Goal: Task Accomplishment & Management: Manage account settings

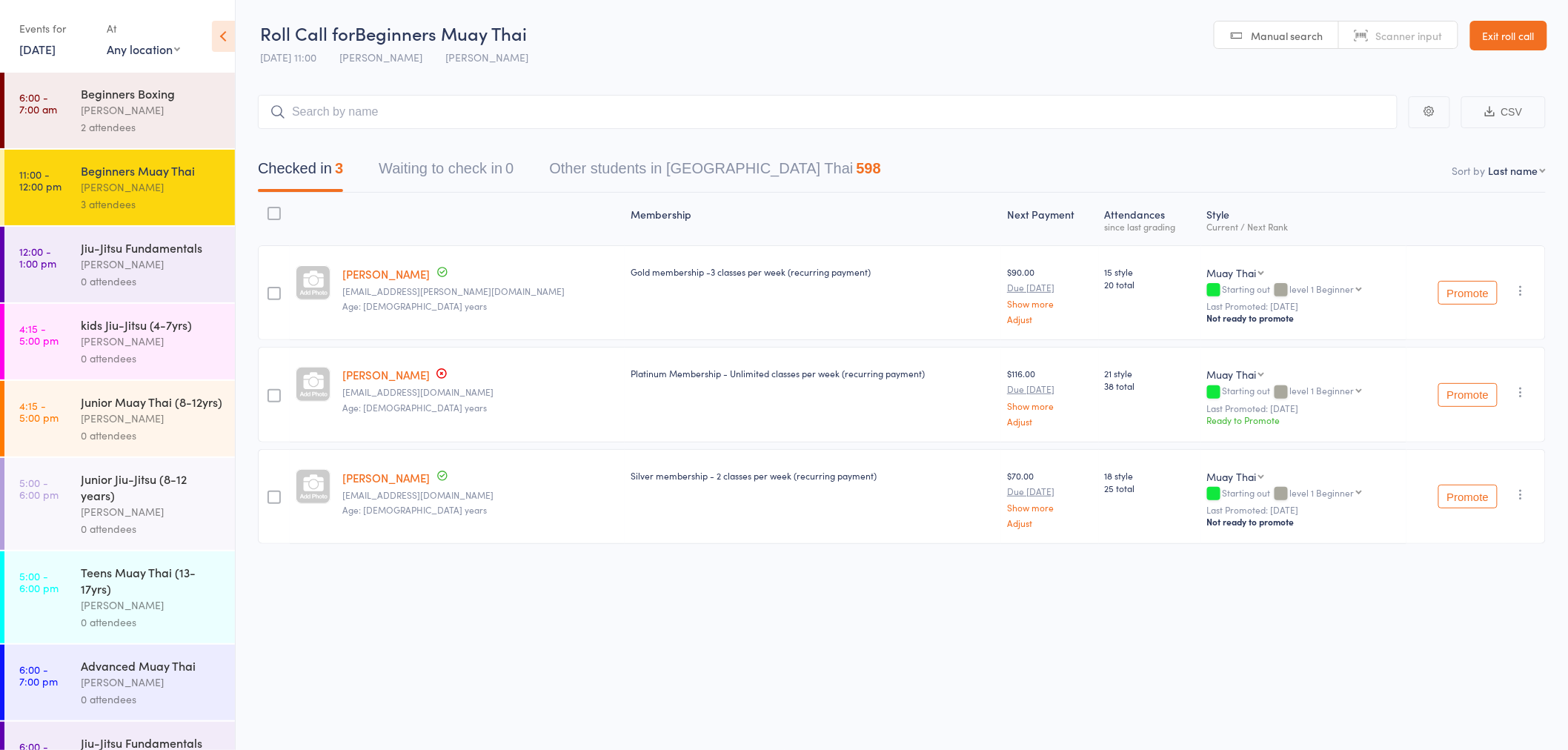
click at [379, 379] on link "[PERSON_NAME]" at bounding box center [386, 375] width 87 height 16
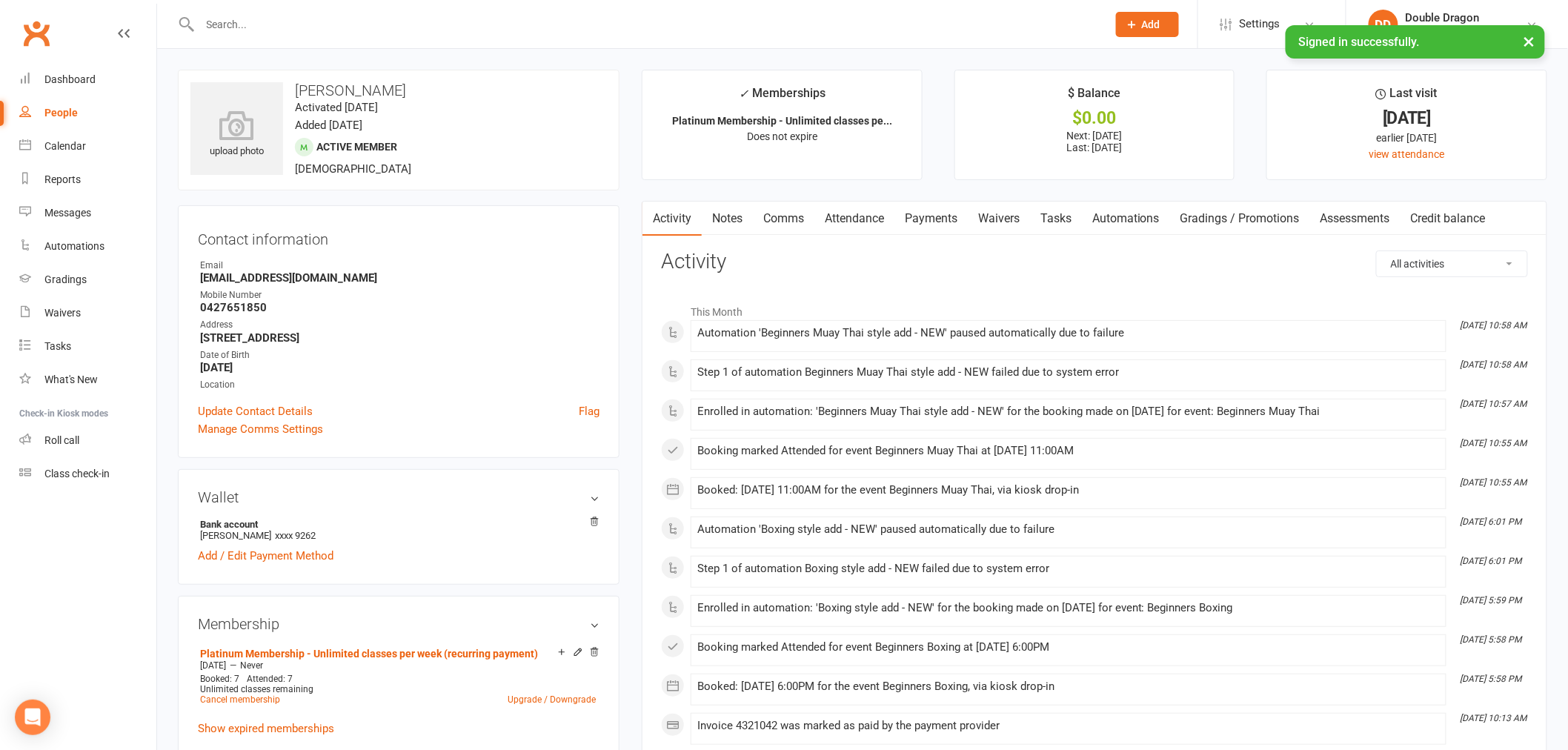
click at [917, 210] on link "Payments" at bounding box center [931, 218] width 73 height 34
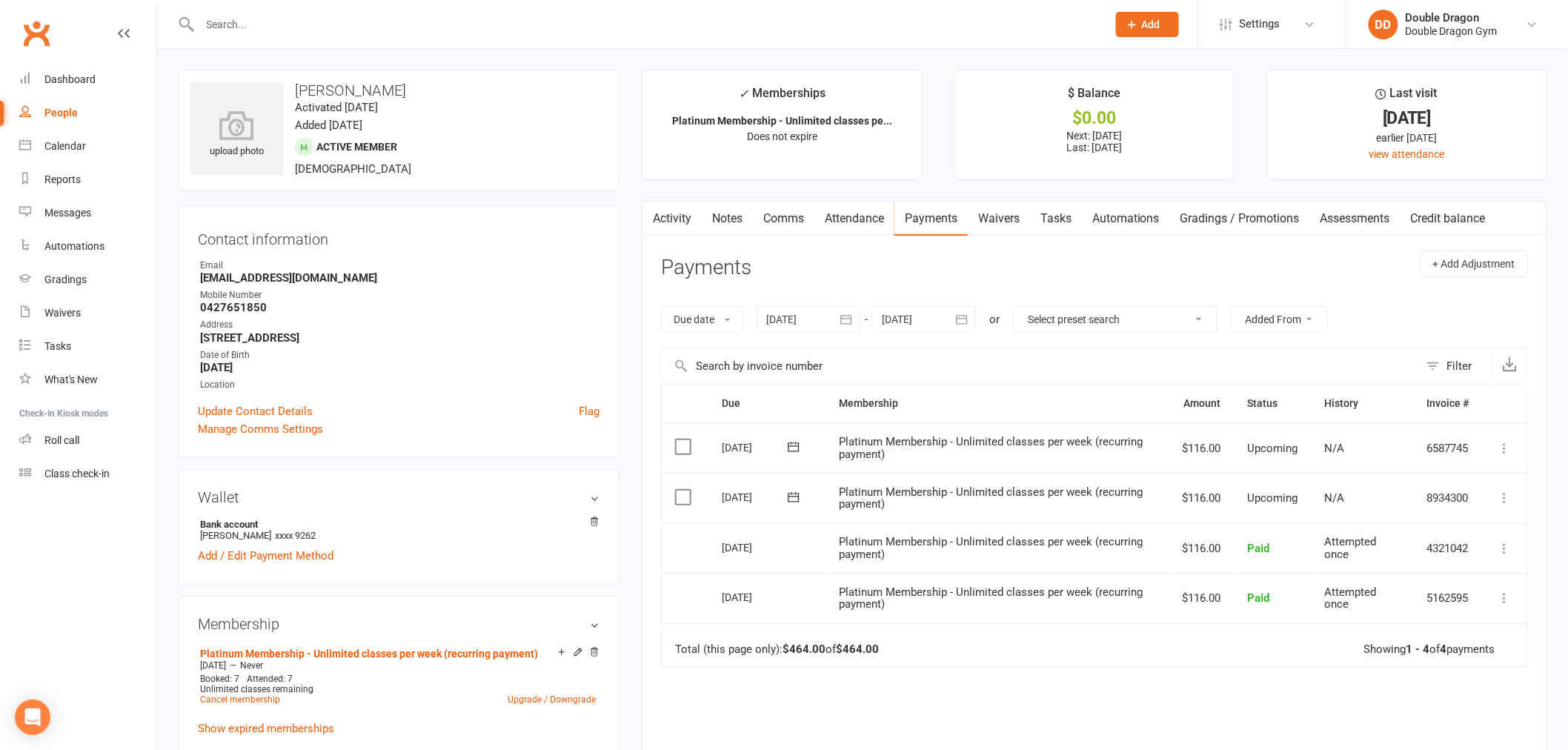
click at [828, 321] on div at bounding box center [808, 320] width 104 height 27
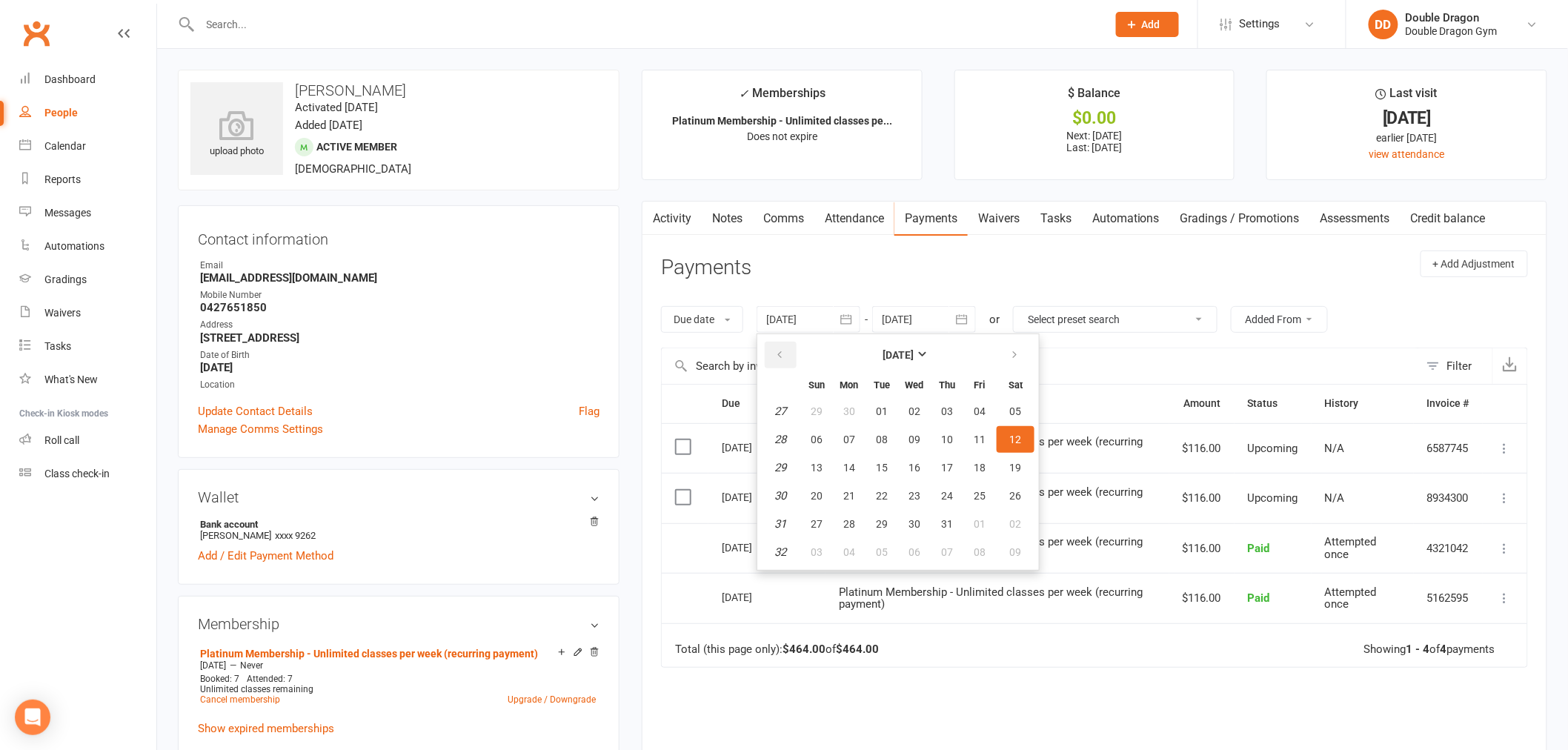
click at [791, 354] on button "button" at bounding box center [781, 355] width 32 height 27
click at [790, 356] on button "button" at bounding box center [781, 355] width 32 height 27
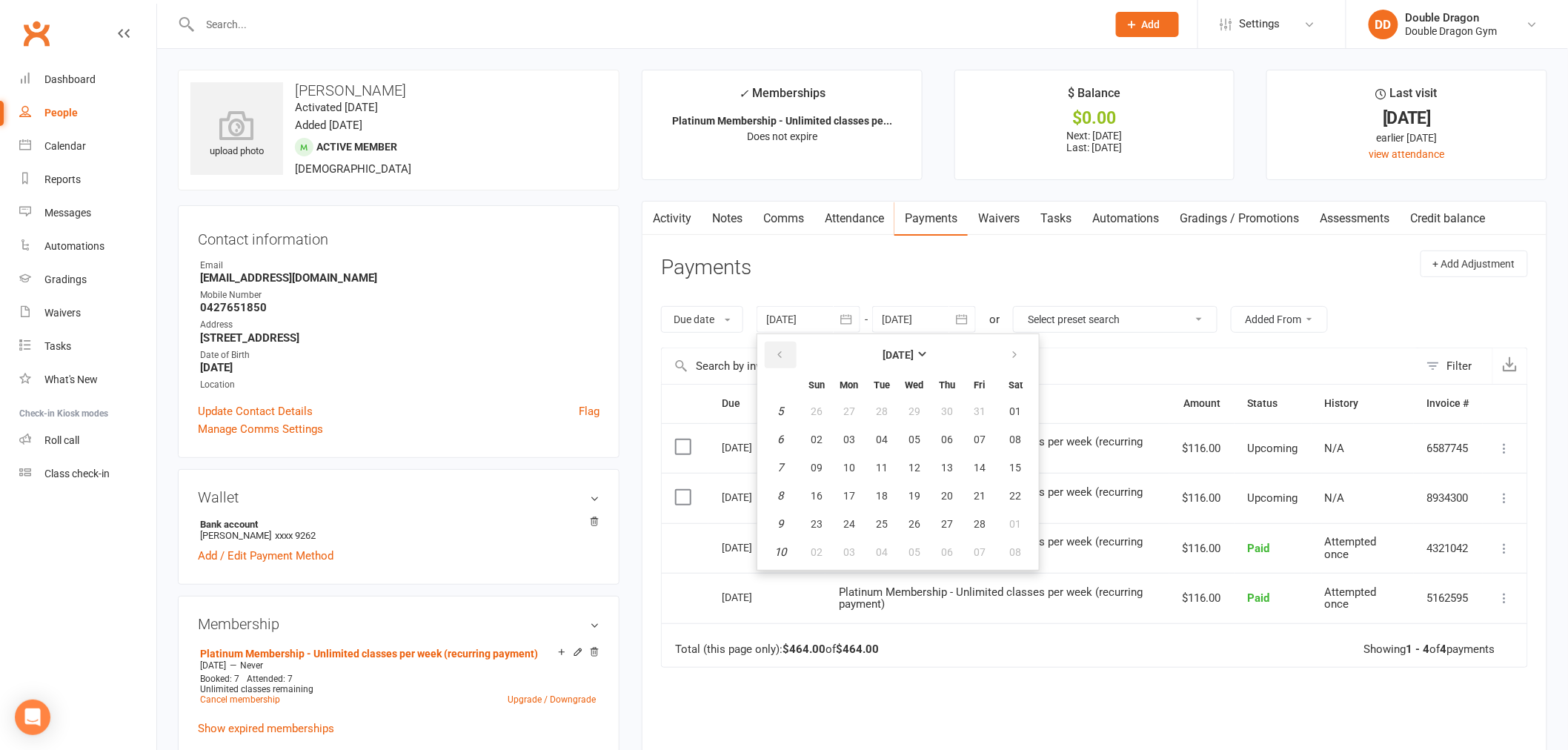
click at [790, 356] on button "button" at bounding box center [781, 355] width 32 height 27
click at [855, 442] on button "09" at bounding box center [849, 440] width 31 height 27
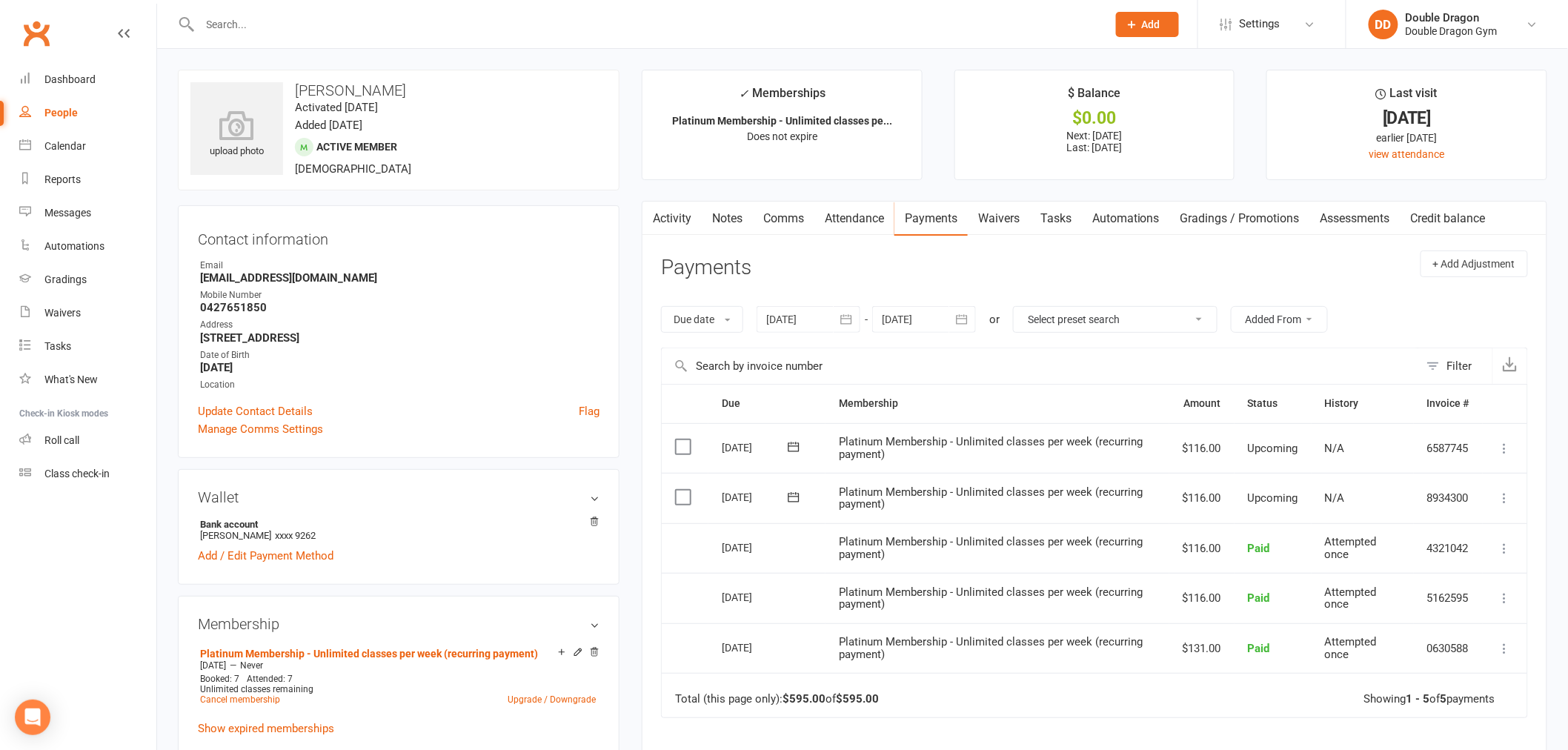
click at [816, 315] on div at bounding box center [808, 320] width 104 height 27
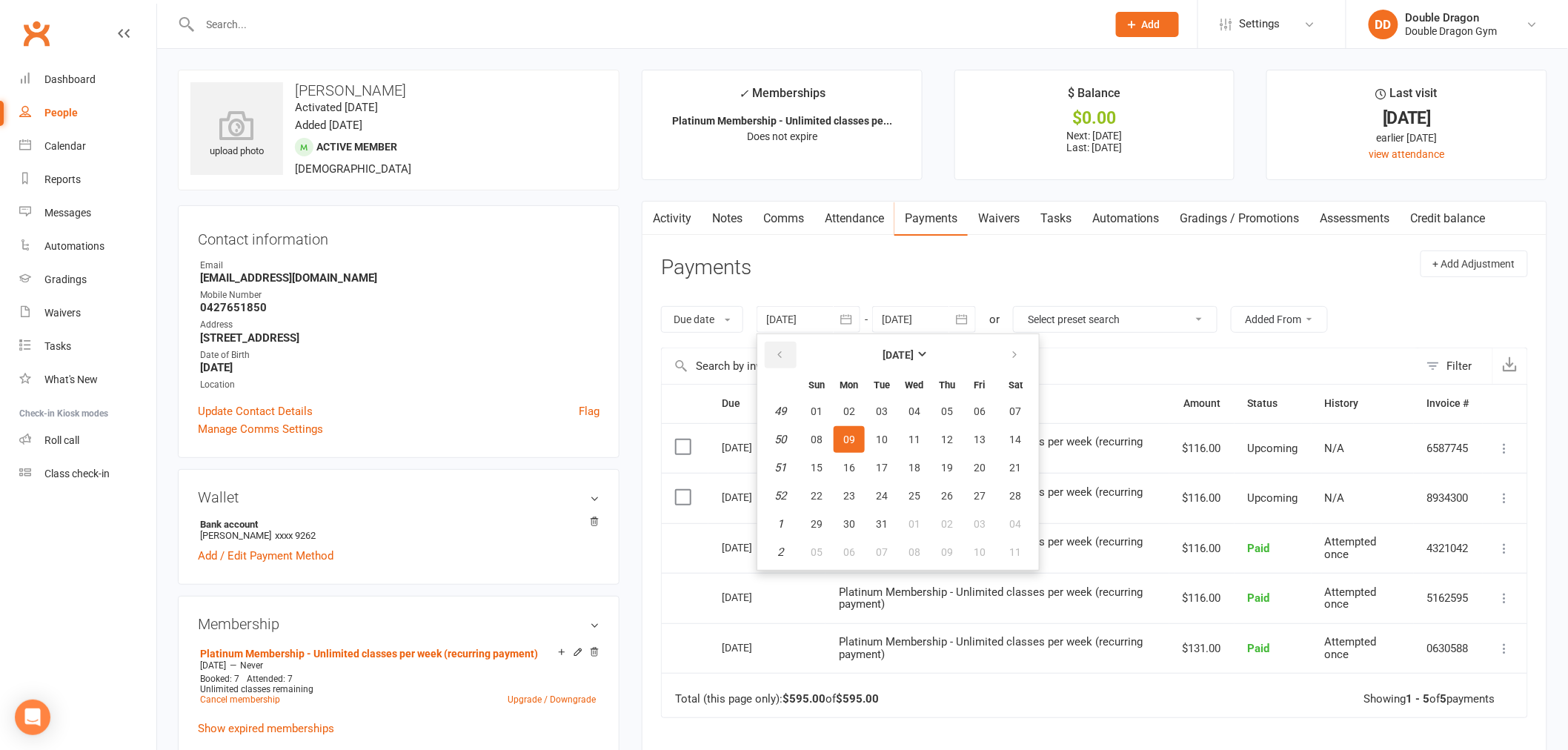
click at [781, 359] on icon "button" at bounding box center [779, 355] width 10 height 12
drag, startPoint x: 781, startPoint y: 359, endPoint x: 824, endPoint y: 394, distance: 55.4
click at [782, 359] on icon "button" at bounding box center [779, 355] width 10 height 12
click at [873, 446] on button "10" at bounding box center [882, 440] width 31 height 27
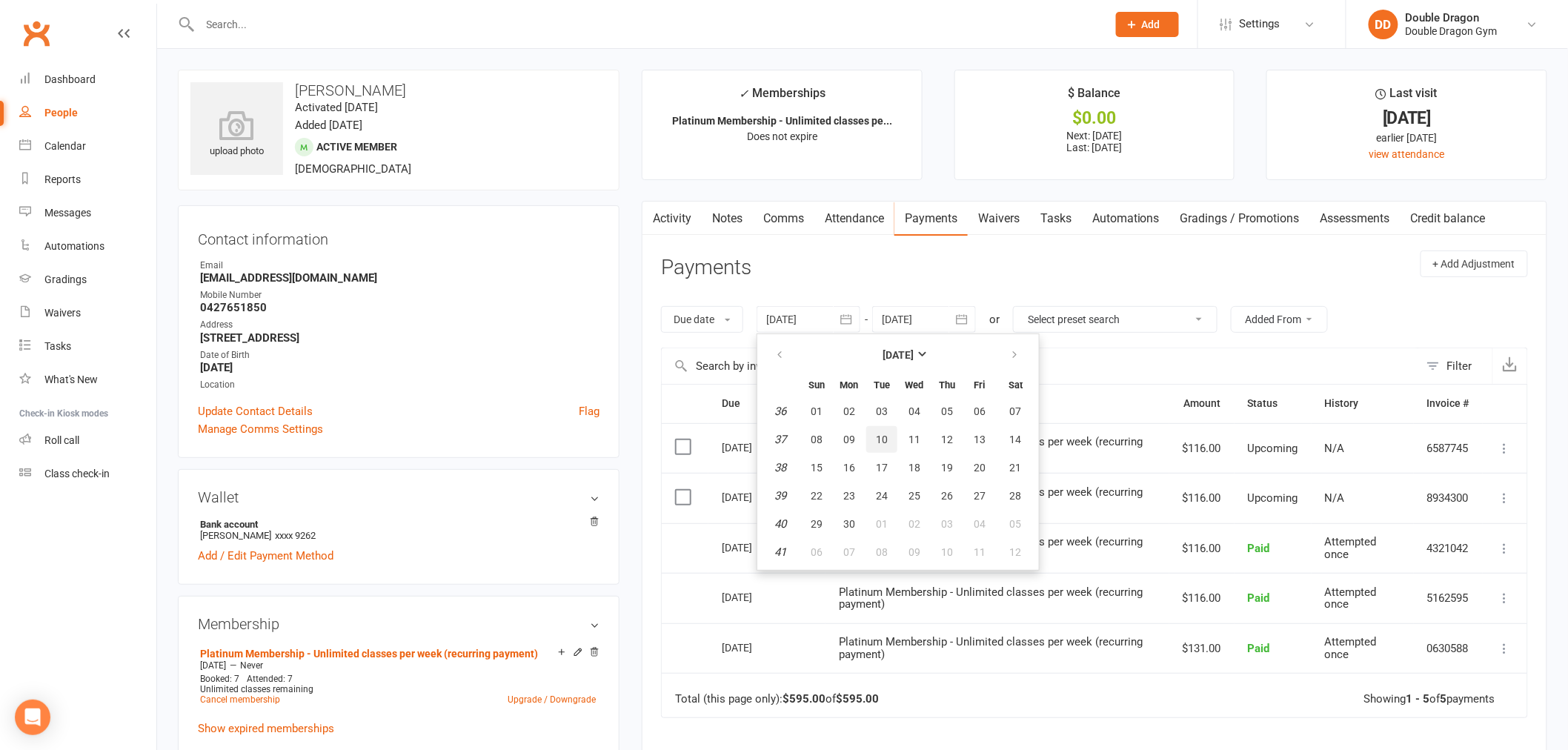
type input "[DATE]"
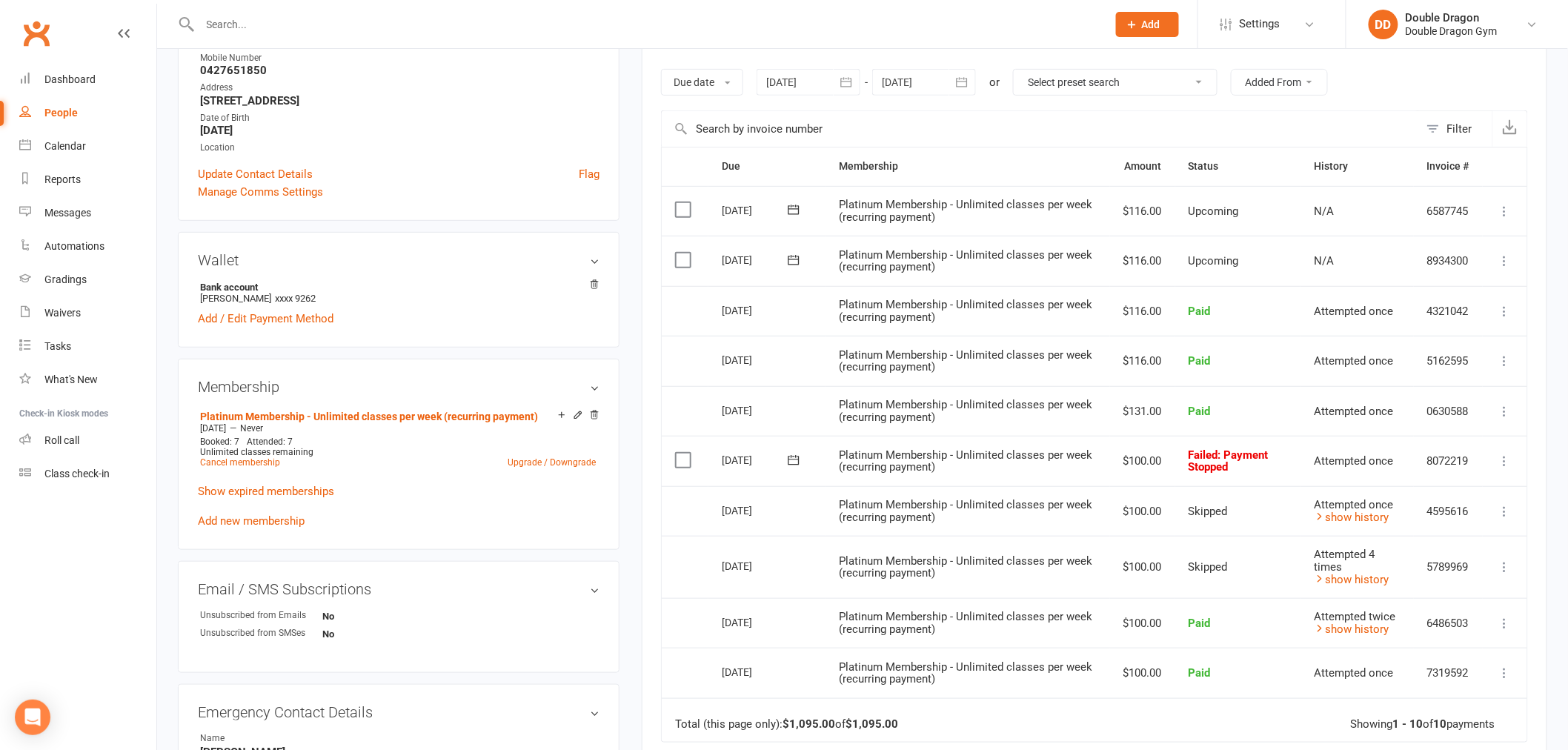
scroll to position [247, 0]
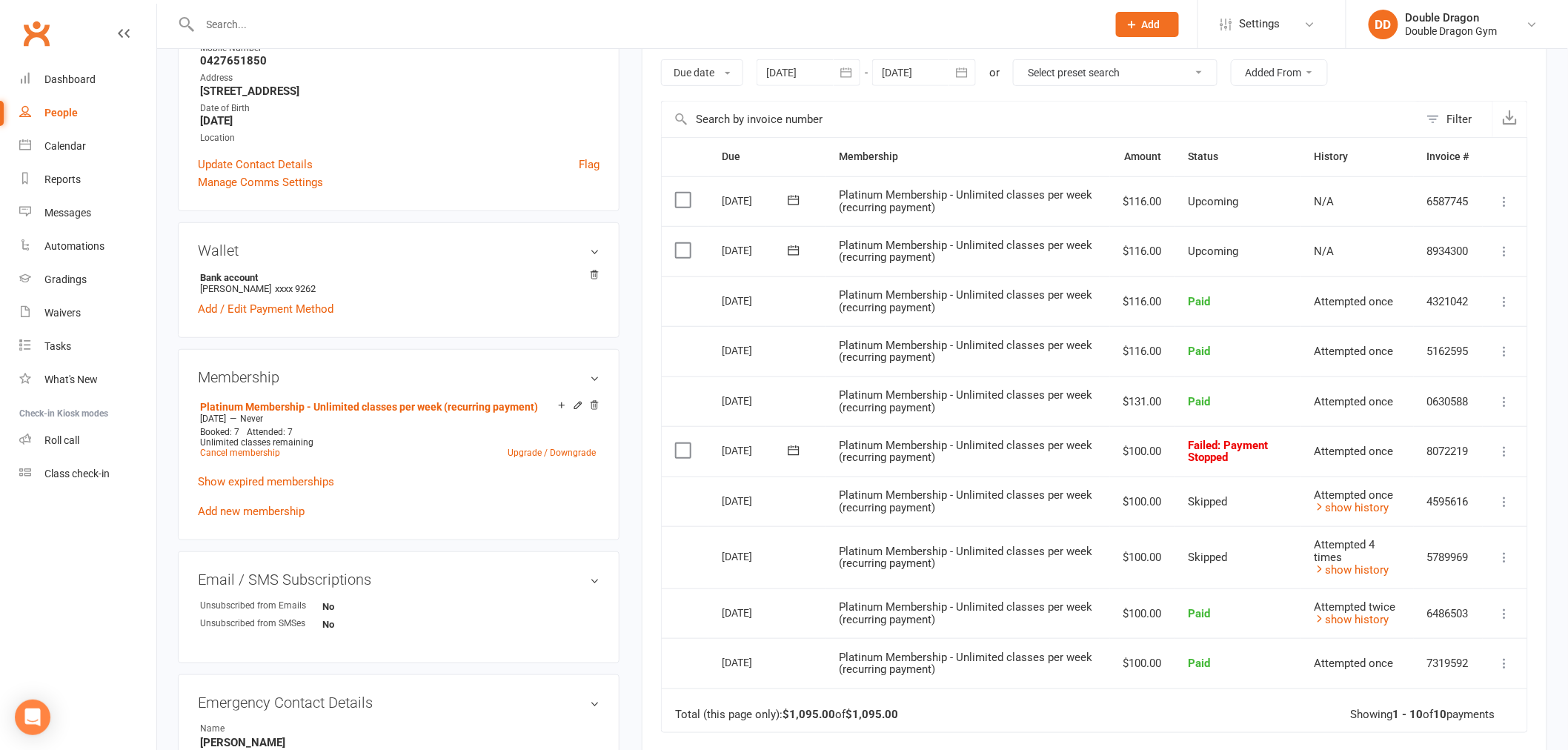
click at [1502, 455] on icon at bounding box center [1505, 451] width 15 height 15
click at [1391, 575] on link "Skip" at bounding box center [1439, 568] width 147 height 29
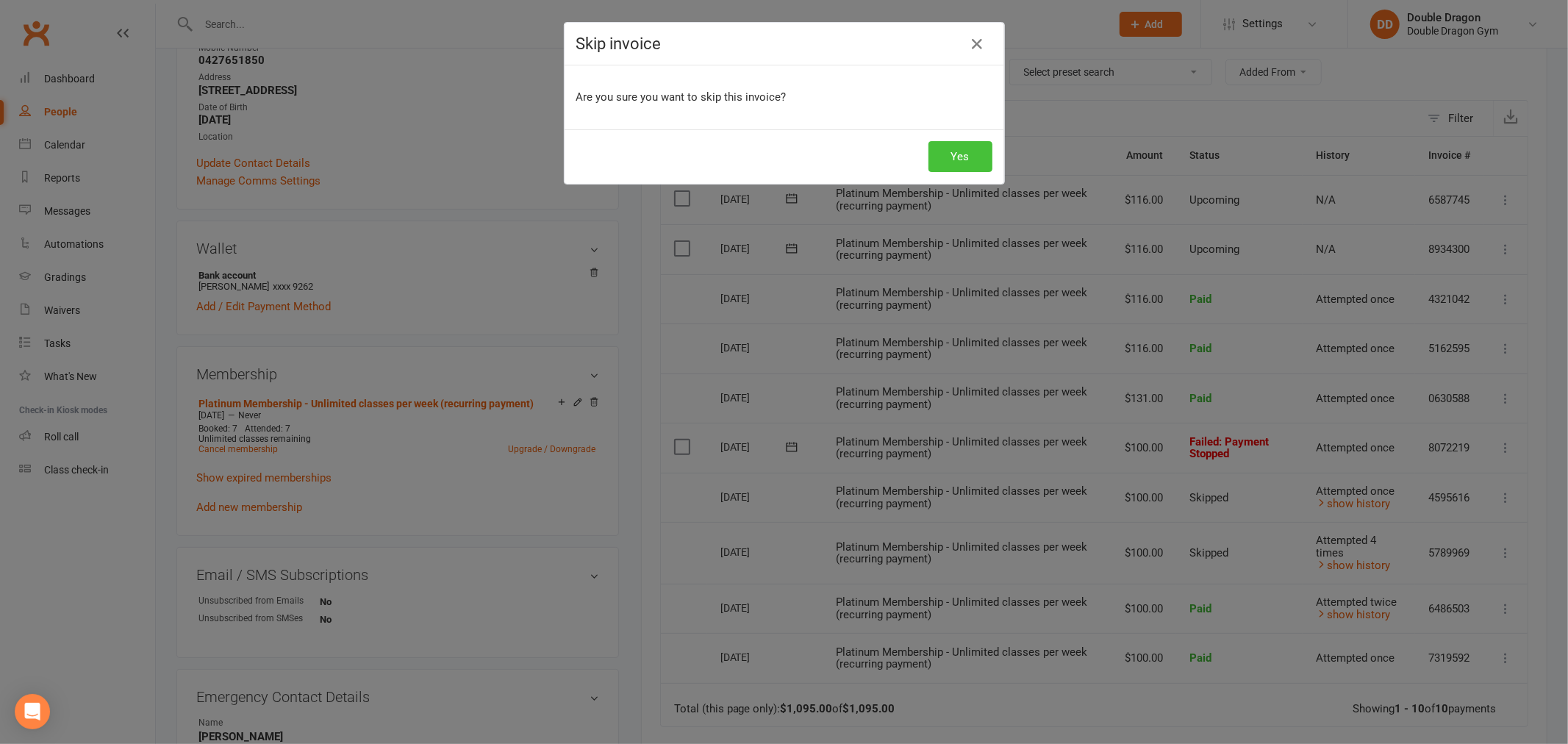
click at [956, 145] on button "Yes" at bounding box center [960, 156] width 64 height 31
